Goal: Obtain resource: Download file/media

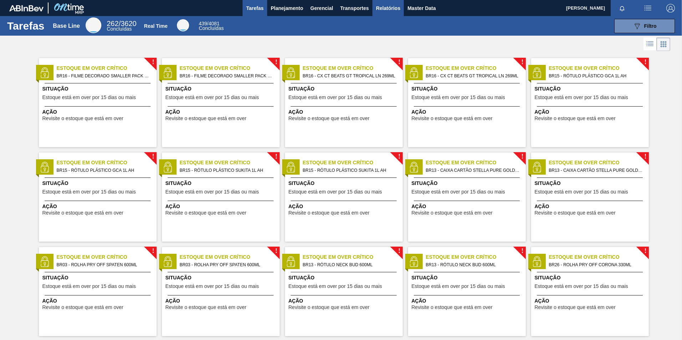
click at [380, 7] on span "Relatórios" at bounding box center [388, 8] width 24 height 9
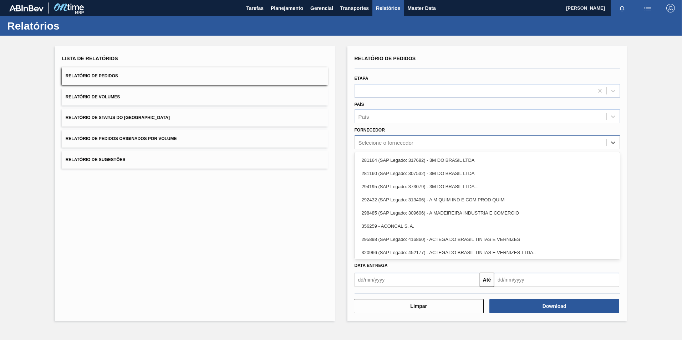
click at [392, 144] on div "Selecione o fornecedor" at bounding box center [386, 143] width 55 height 6
paste input "307331"
type input "307331"
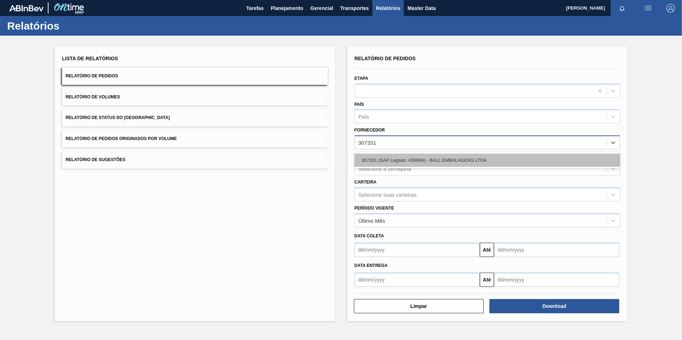
click at [401, 160] on div "307331 (SAP Legado: 439994) - BALL EMBALAGENS LTDA" at bounding box center [488, 160] width 266 height 13
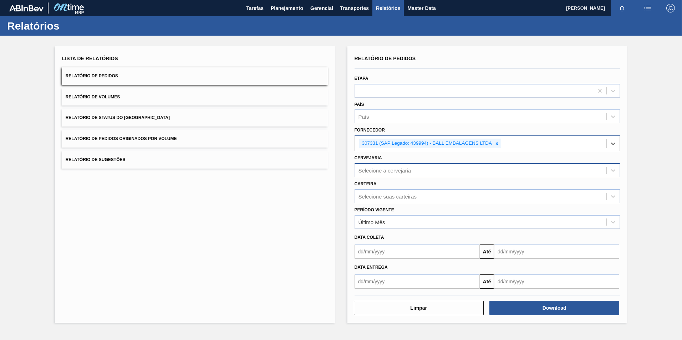
click at [400, 167] on div "Selecione a cervejaria" at bounding box center [481, 170] width 252 height 10
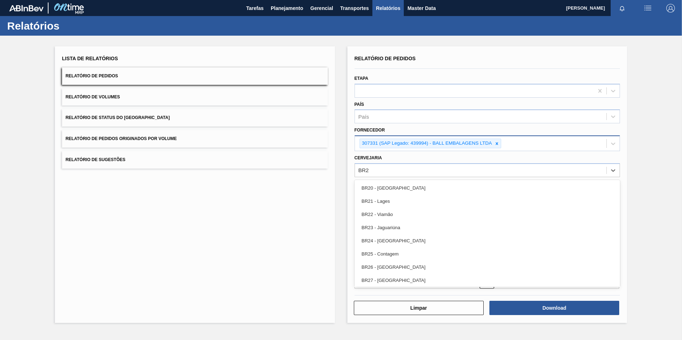
type input "BR26"
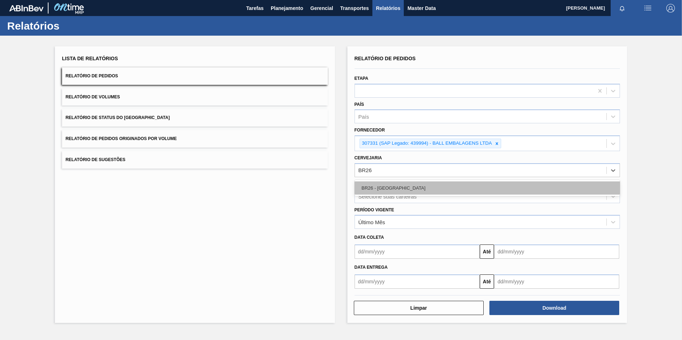
click at [390, 187] on div "BR26 - [GEOGRAPHIC_DATA]" at bounding box center [488, 188] width 266 height 13
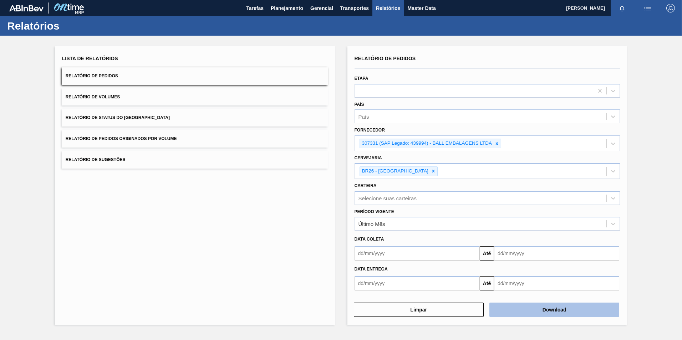
click at [563, 309] on button "Download" at bounding box center [555, 310] width 130 height 14
